Goal: Transaction & Acquisition: Purchase product/service

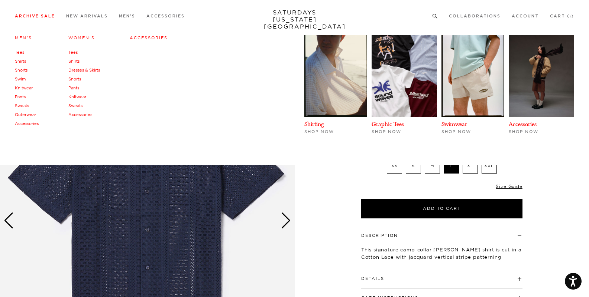
scroll to position [0, 1]
click at [23, 37] on h4 "Men's" at bounding box center [27, 38] width 24 height 10
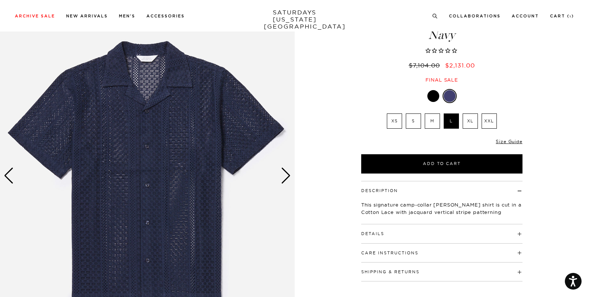
scroll to position [102, 1]
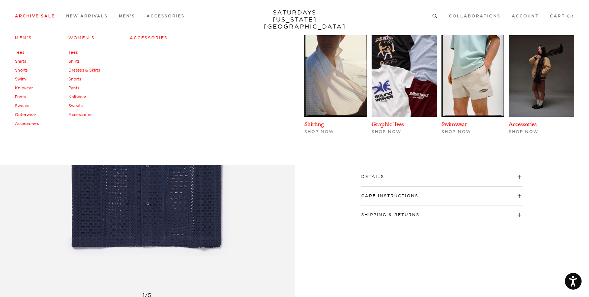
click at [20, 39] on link "Men's" at bounding box center [23, 37] width 17 height 5
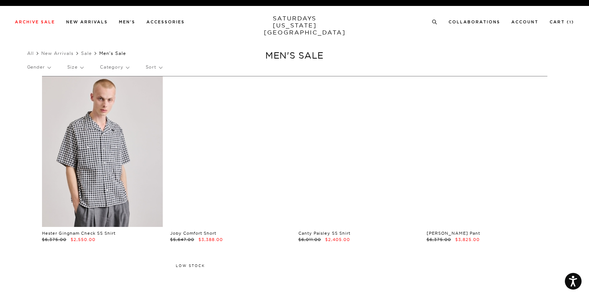
scroll to position [0, 0]
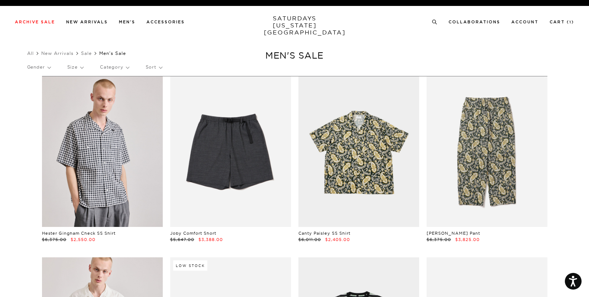
click at [168, 66] on div "Gender Size Category Sort" at bounding box center [294, 67] width 535 height 17
click at [164, 69] on div "Gender Size Category Sort" at bounding box center [294, 67] width 535 height 17
click at [158, 69] on p "Sort" at bounding box center [154, 67] width 16 height 17
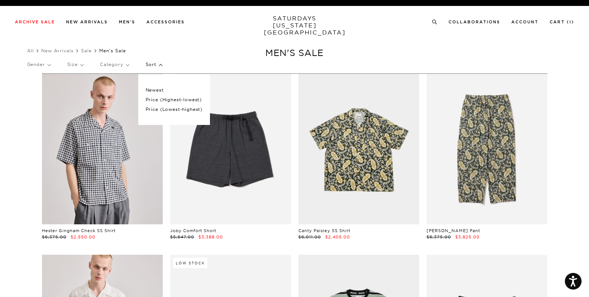
click at [175, 113] on p "Price (Lowest-highest)" at bounding box center [174, 110] width 57 height 10
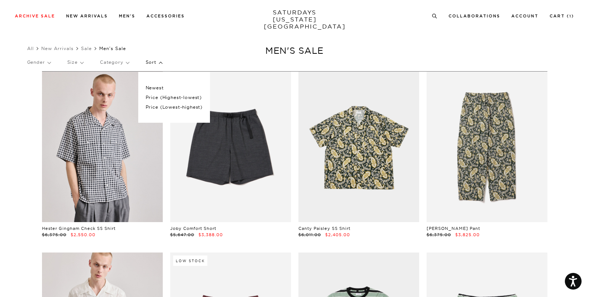
scroll to position [4, 0]
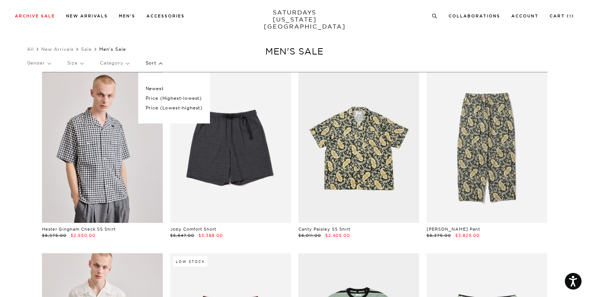
click at [178, 110] on p "Price (Lowest-highest)" at bounding box center [174, 108] width 57 height 10
